Goal: Task Accomplishment & Management: Use online tool/utility

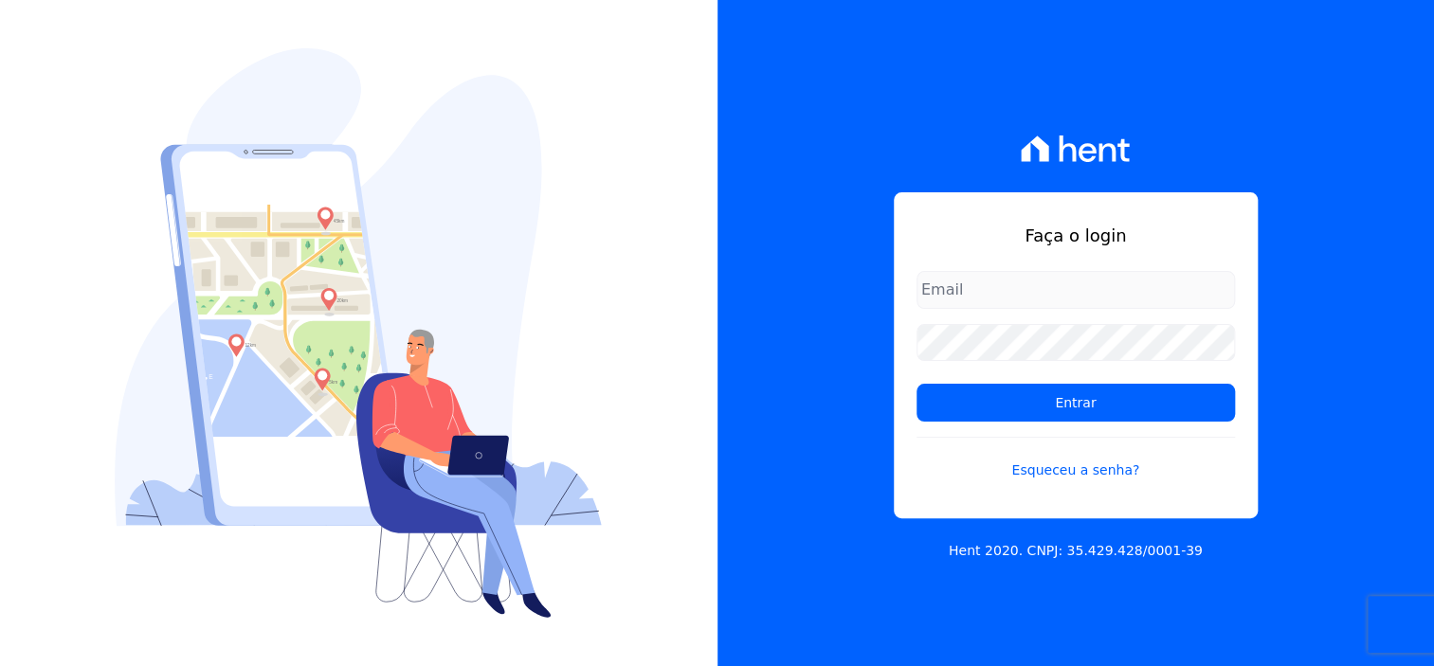
click at [998, 294] on input "email" at bounding box center [1076, 290] width 318 height 38
type input "dilayne@fronteimoveis.com.br"
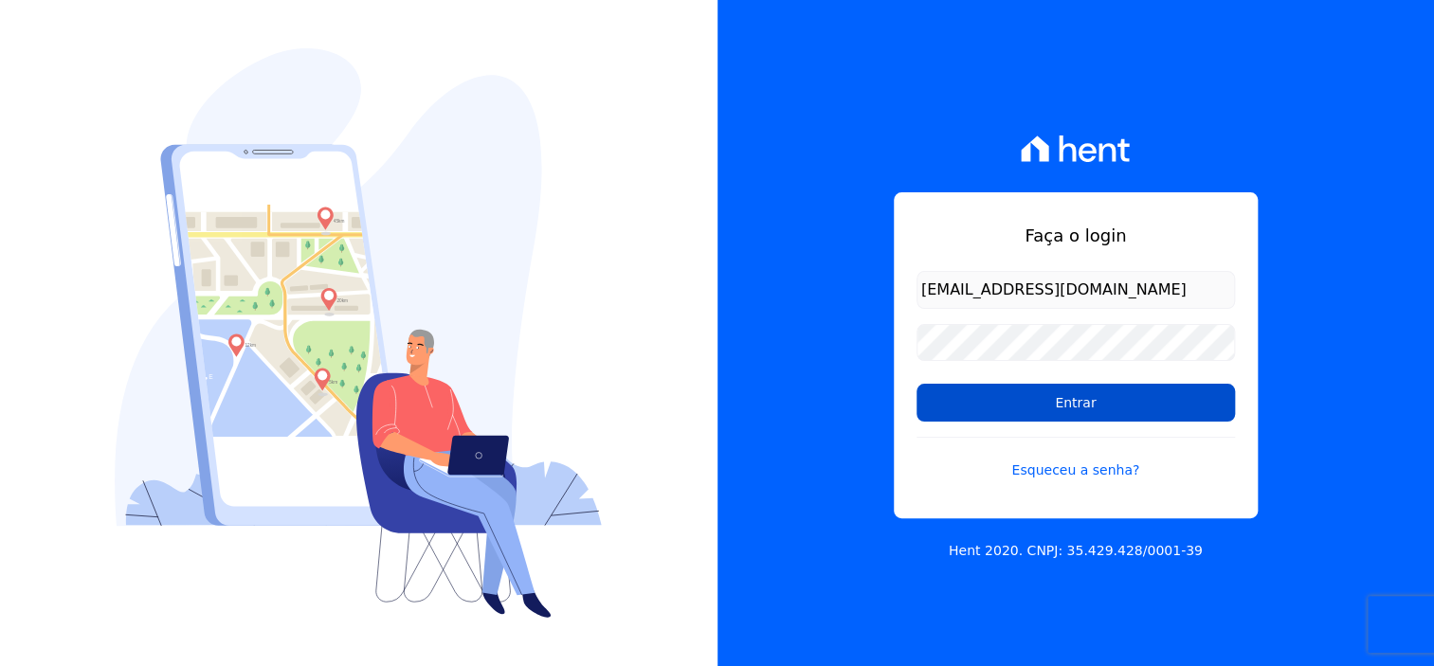
click at [1077, 407] on input "Entrar" at bounding box center [1076, 403] width 318 height 38
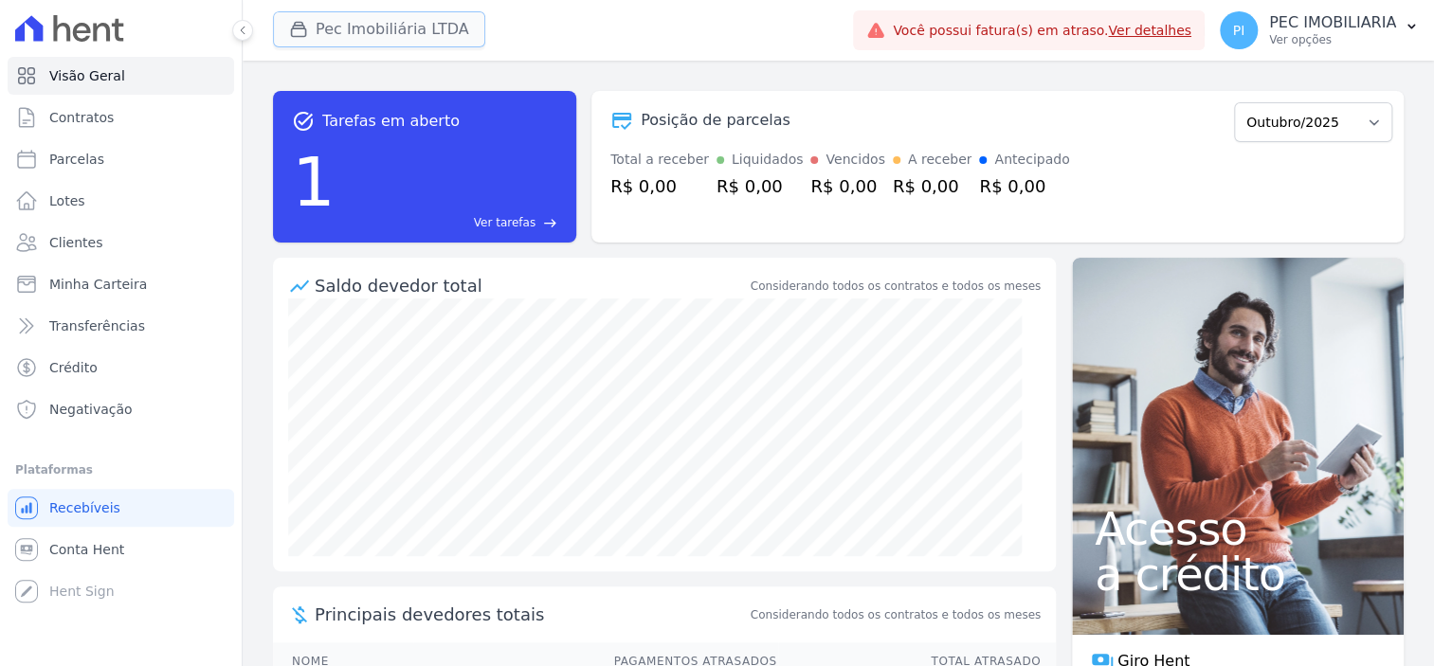
click at [372, 33] on button "Pec Imobiliária LTDA" at bounding box center [379, 29] width 212 height 36
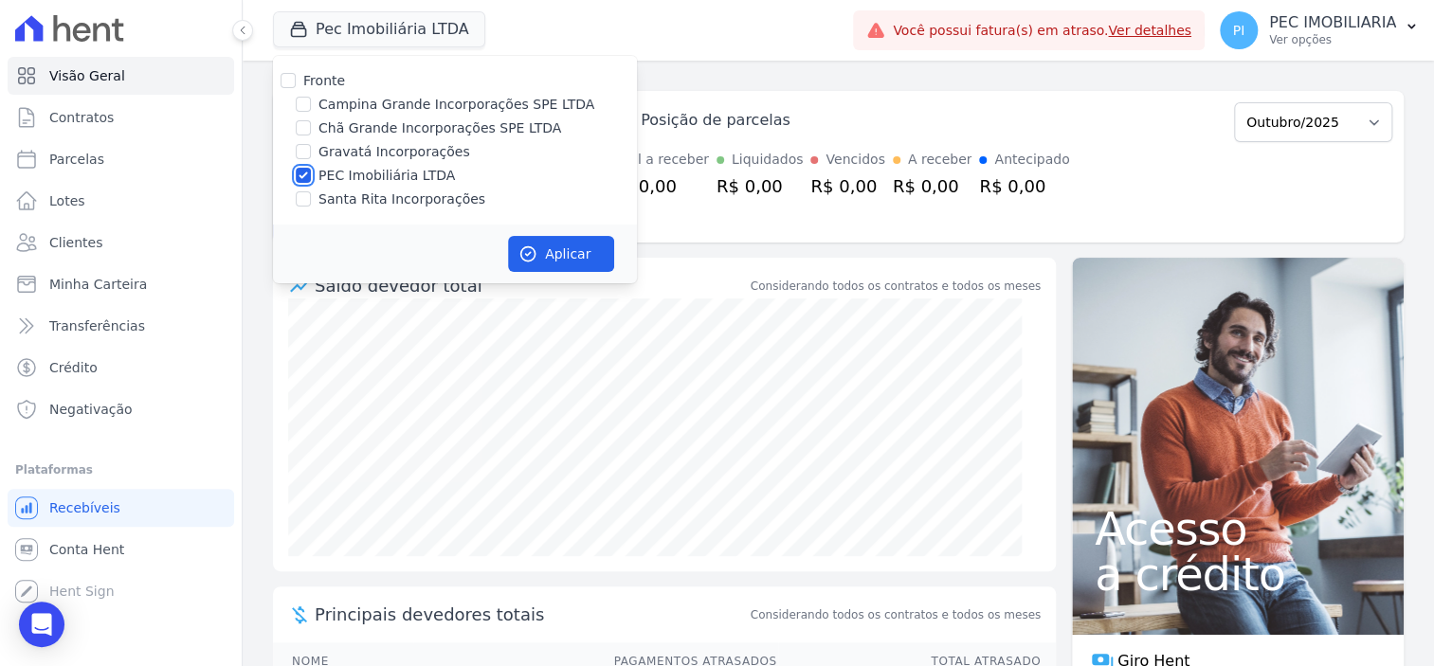
click at [300, 178] on input "PEC Imobiliária LTDA" at bounding box center [303, 175] width 15 height 15
checkbox input "false"
click at [309, 108] on input "Campina Grande Incorporações SPE LTDA" at bounding box center [303, 104] width 15 height 15
checkbox input "true"
click at [572, 251] on button "Aplicar" at bounding box center [561, 254] width 106 height 36
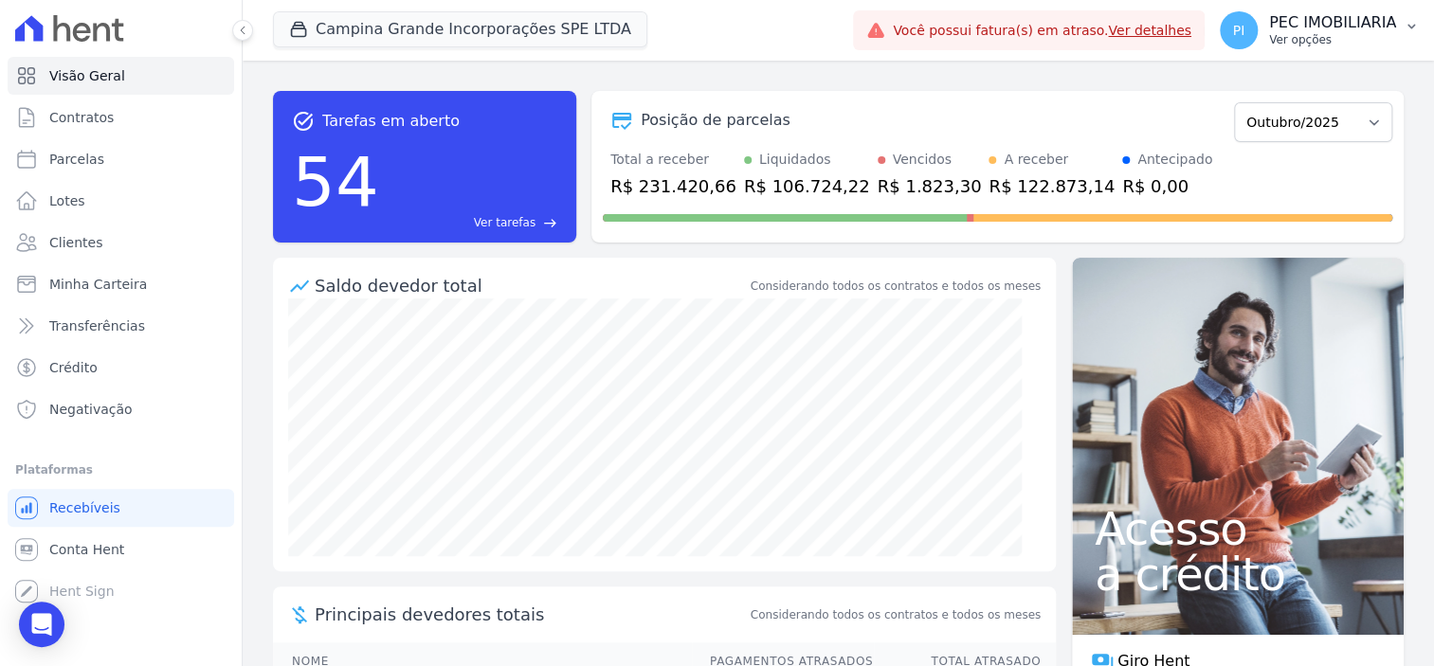
click at [1330, 34] on p "Ver opções" at bounding box center [1332, 39] width 127 height 15
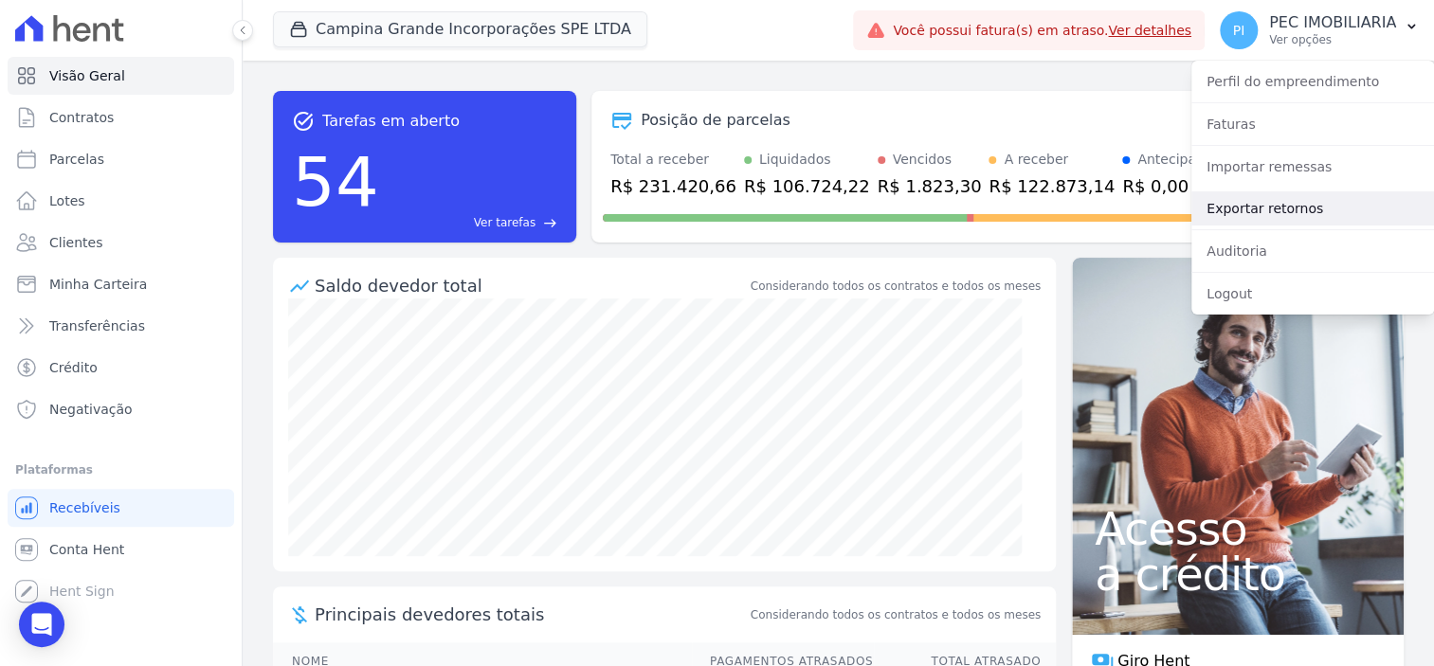
click at [1293, 204] on link "Exportar retornos" at bounding box center [1313, 208] width 243 height 34
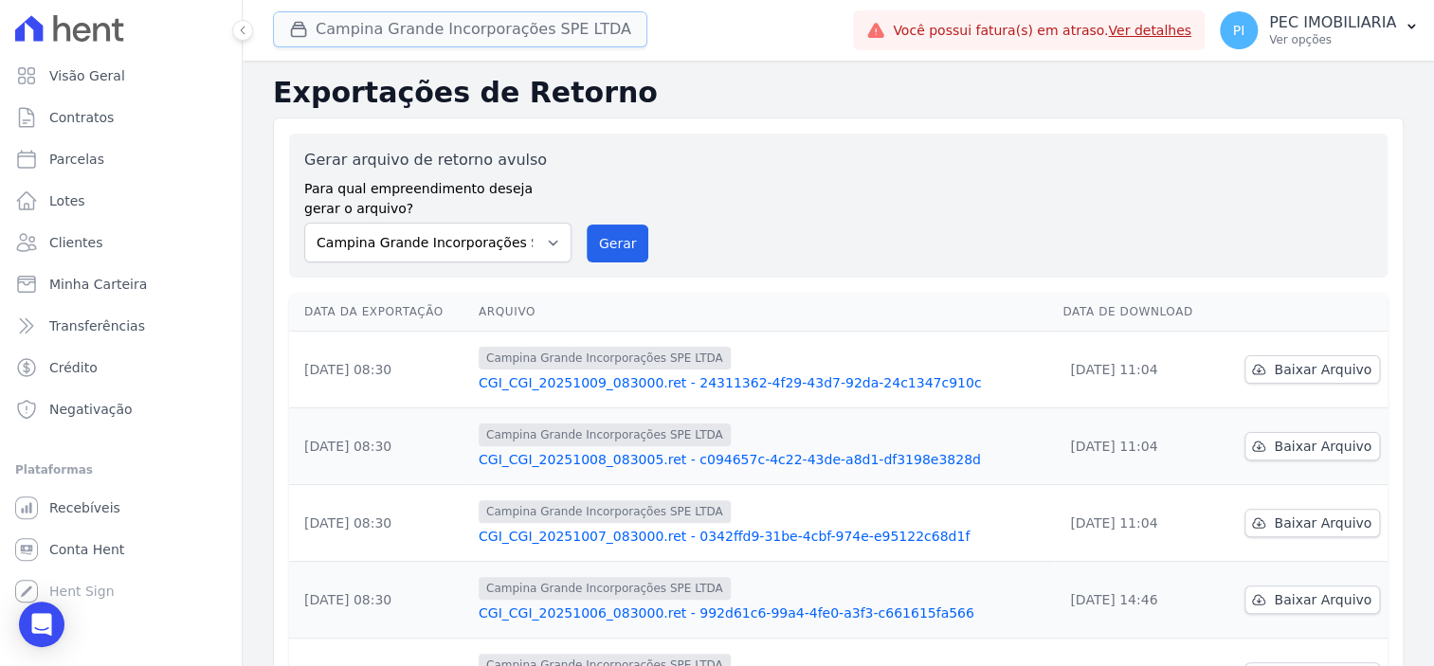
click at [408, 21] on button "Campina Grande Incorporações SPE LTDA" at bounding box center [460, 29] width 374 height 36
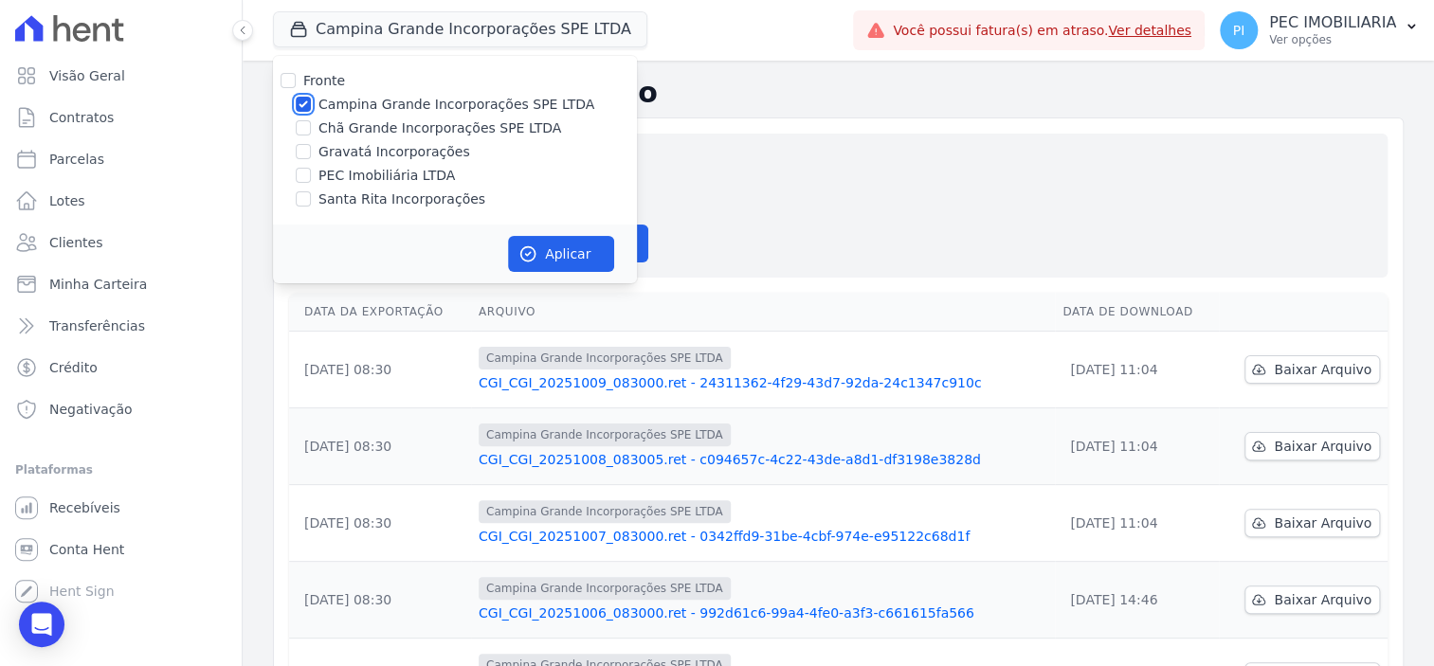
click at [300, 100] on input "Campina Grande Incorporações SPE LTDA" at bounding box center [303, 104] width 15 height 15
checkbox input "false"
click at [302, 122] on input "Chã Grande Incorporações SPE LTDA" at bounding box center [303, 127] width 15 height 15
checkbox input "true"
click at [591, 250] on button "Aplicar" at bounding box center [561, 254] width 106 height 36
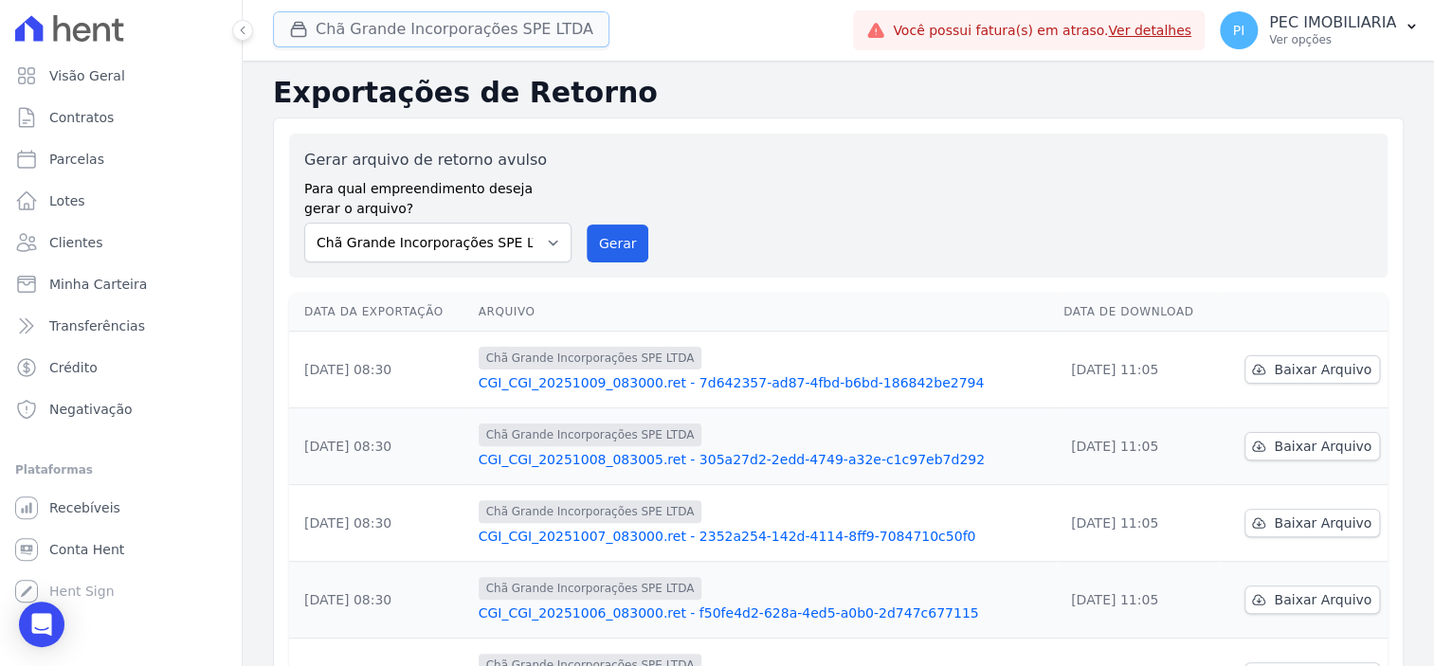
click at [360, 30] on button "Chã Grande Incorporações SPE LTDA" at bounding box center [441, 29] width 337 height 36
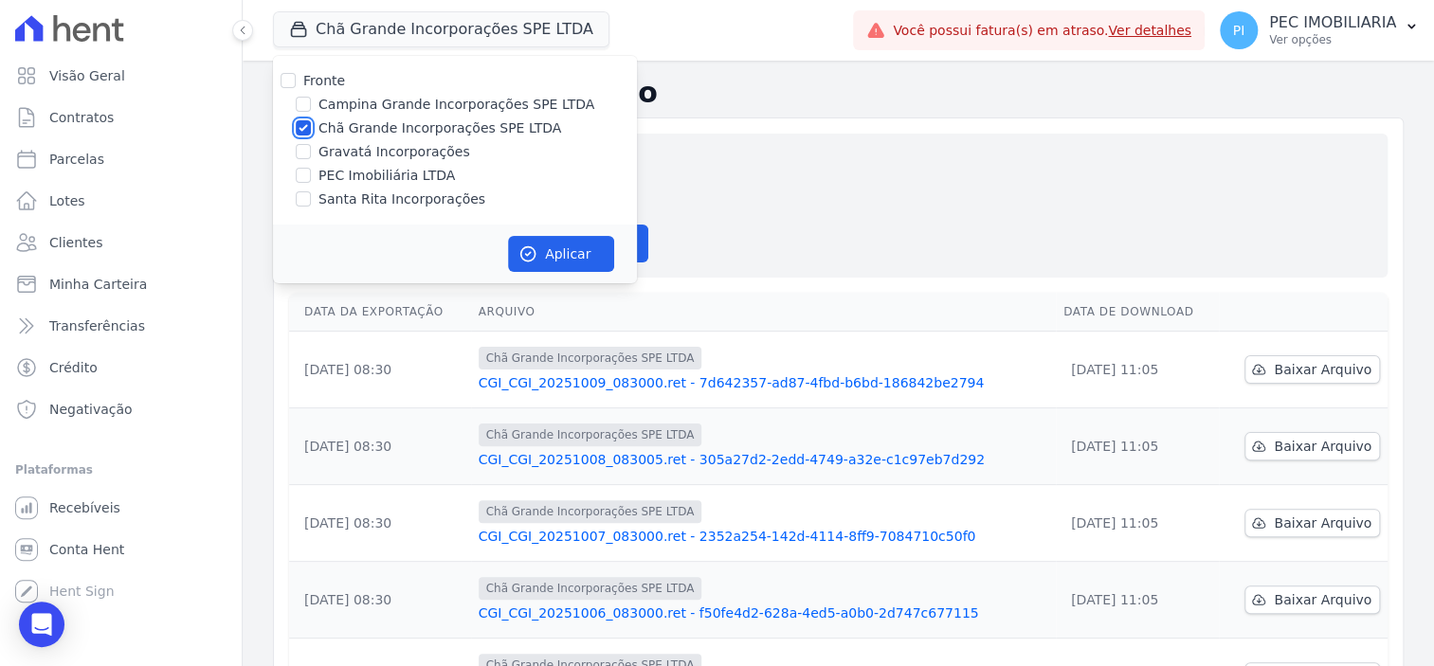
click at [300, 131] on input "Chã Grande Incorporações SPE LTDA" at bounding box center [303, 127] width 15 height 15
checkbox input "false"
click at [311, 206] on div "Santa Rita Incorporações" at bounding box center [455, 200] width 364 height 20
click at [302, 198] on input "Santa Rita Incorporações" at bounding box center [303, 198] width 15 height 15
checkbox input "true"
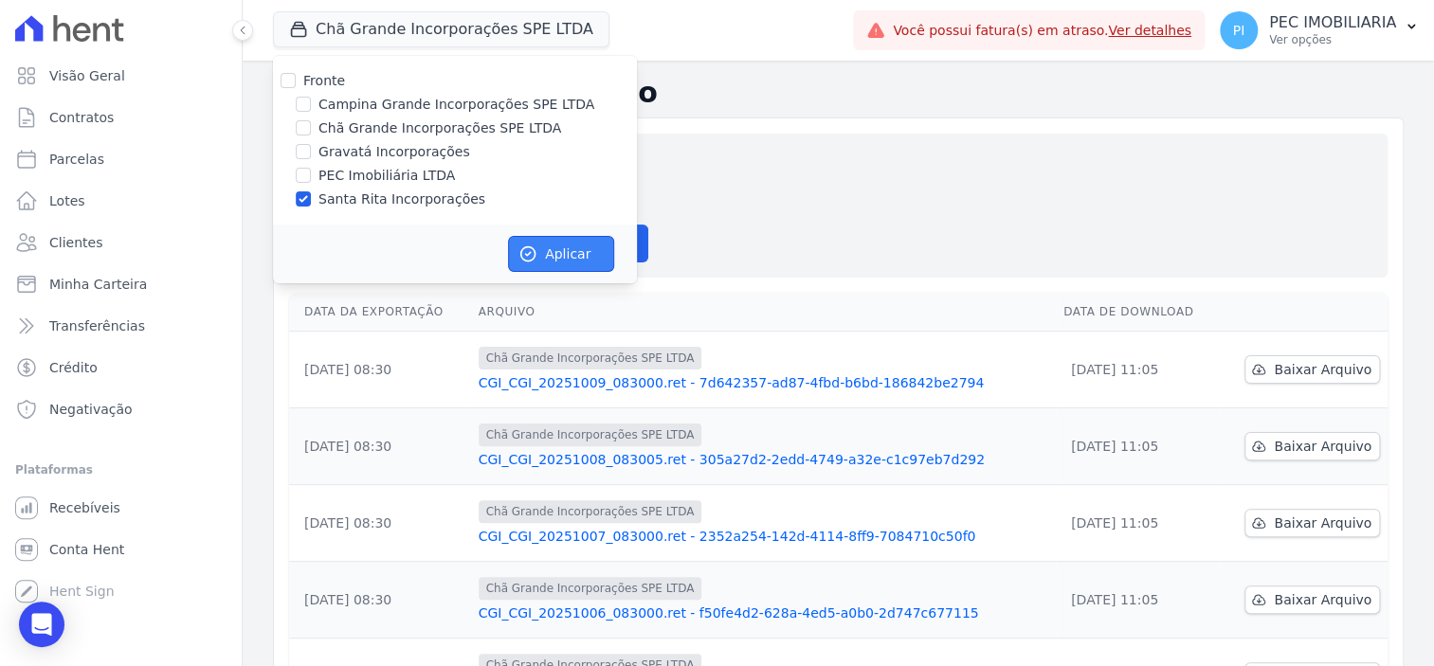
click at [544, 246] on button "Aplicar" at bounding box center [561, 254] width 106 height 36
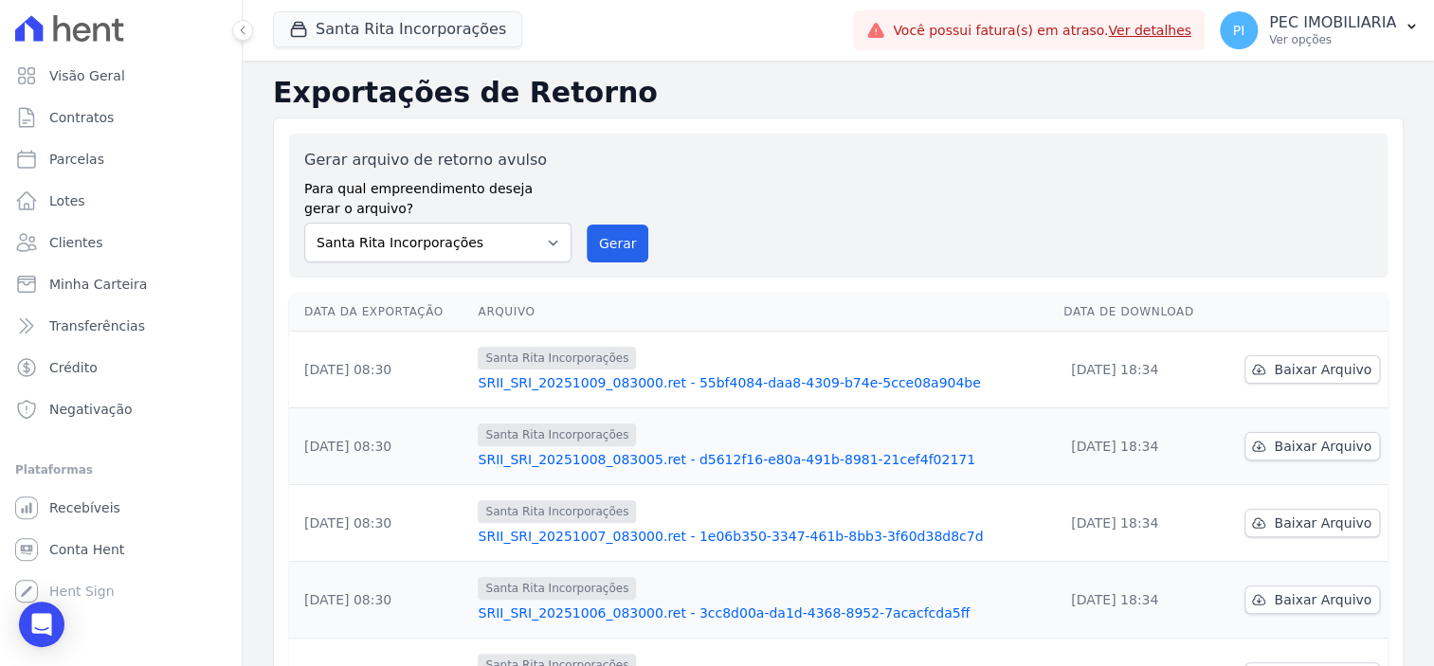
click at [839, 173] on div "Gerar arquivo de retorno avulso Para qual empreendimento deseja gerar o arquivo…" at bounding box center [838, 206] width 1068 height 114
